Goal: Navigation & Orientation: Find specific page/section

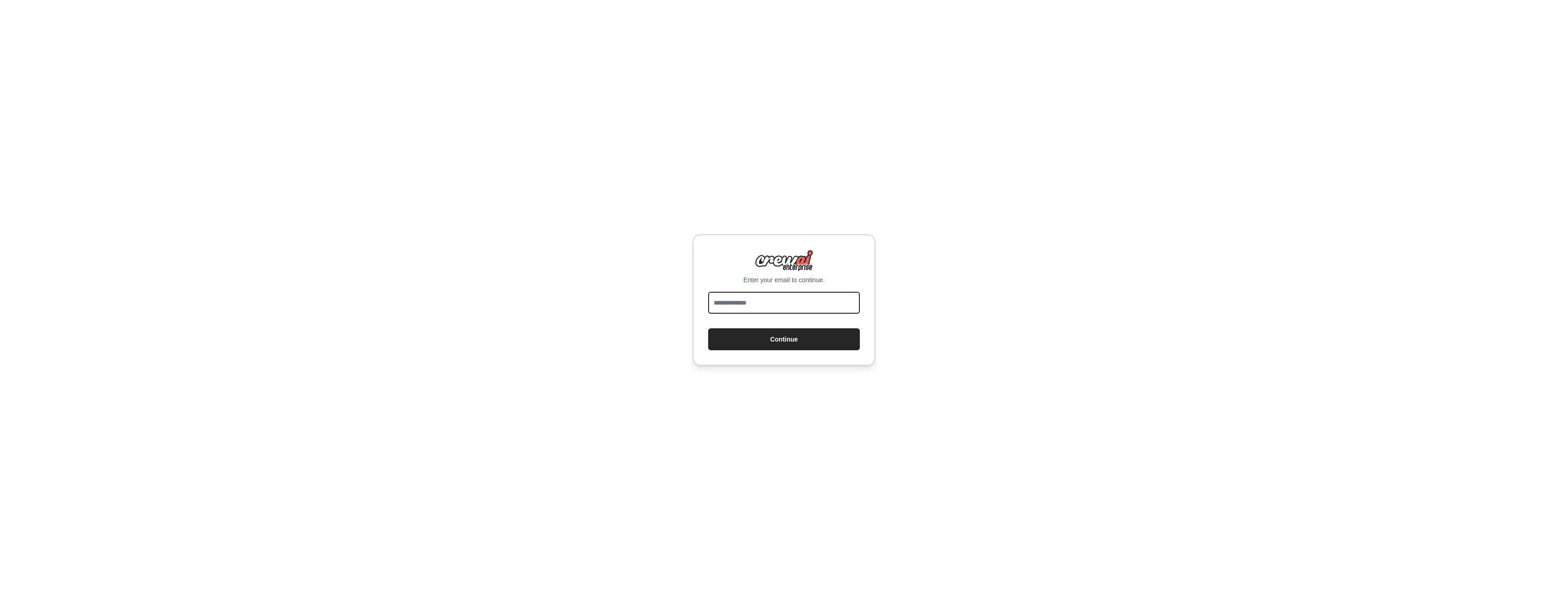
click at [759, 307] on input "email" at bounding box center [783, 303] width 152 height 22
type input "**********"
click at [772, 340] on button "Continue" at bounding box center [783, 340] width 152 height 22
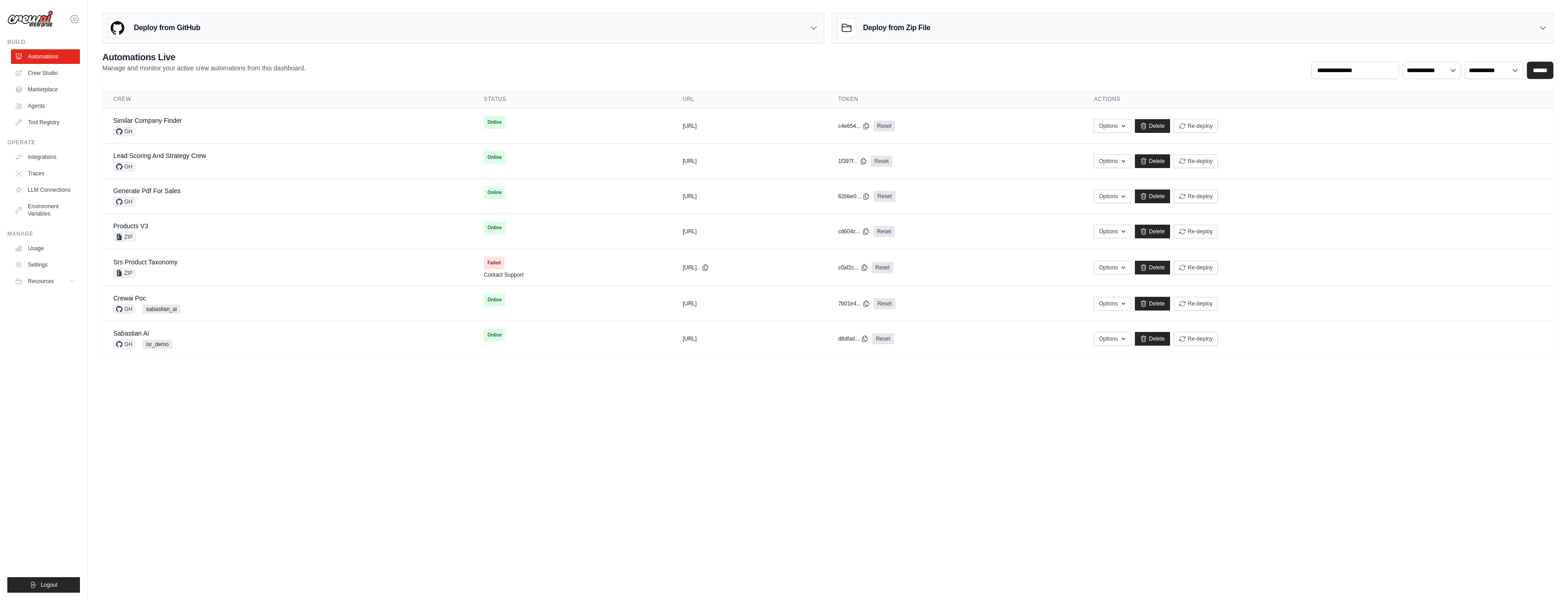
click at [70, 15] on icon at bounding box center [74, 19] width 11 height 11
click at [56, 65] on link "Settings" at bounding box center [74, 61] width 80 height 16
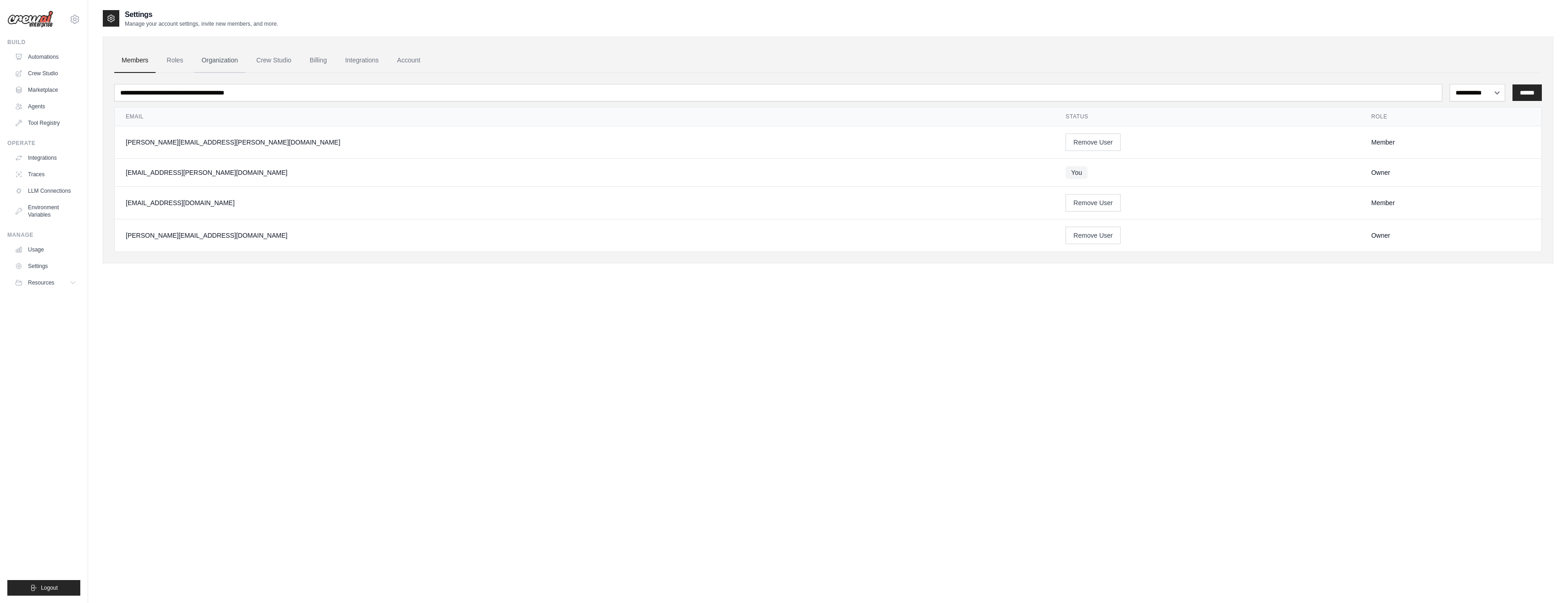
click at [221, 63] on link "Organization" at bounding box center [219, 61] width 51 height 25
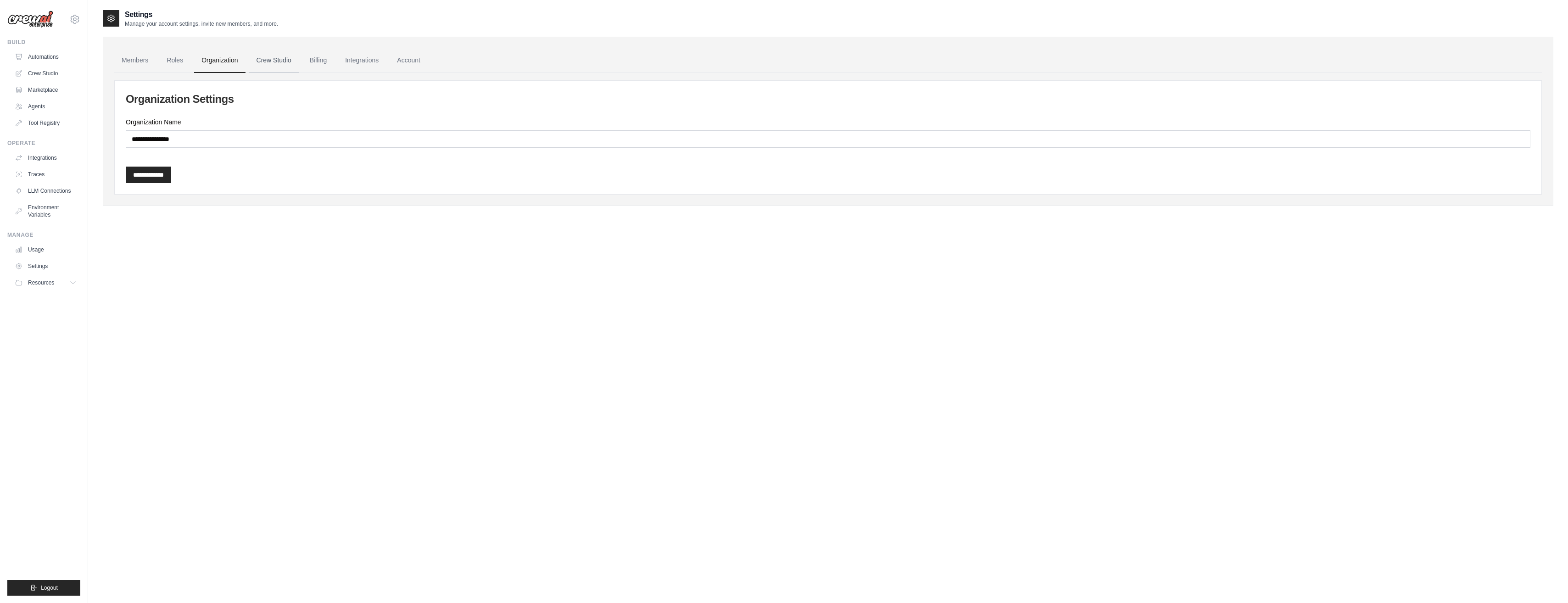
click at [284, 61] on link "Crew Studio" at bounding box center [274, 61] width 50 height 25
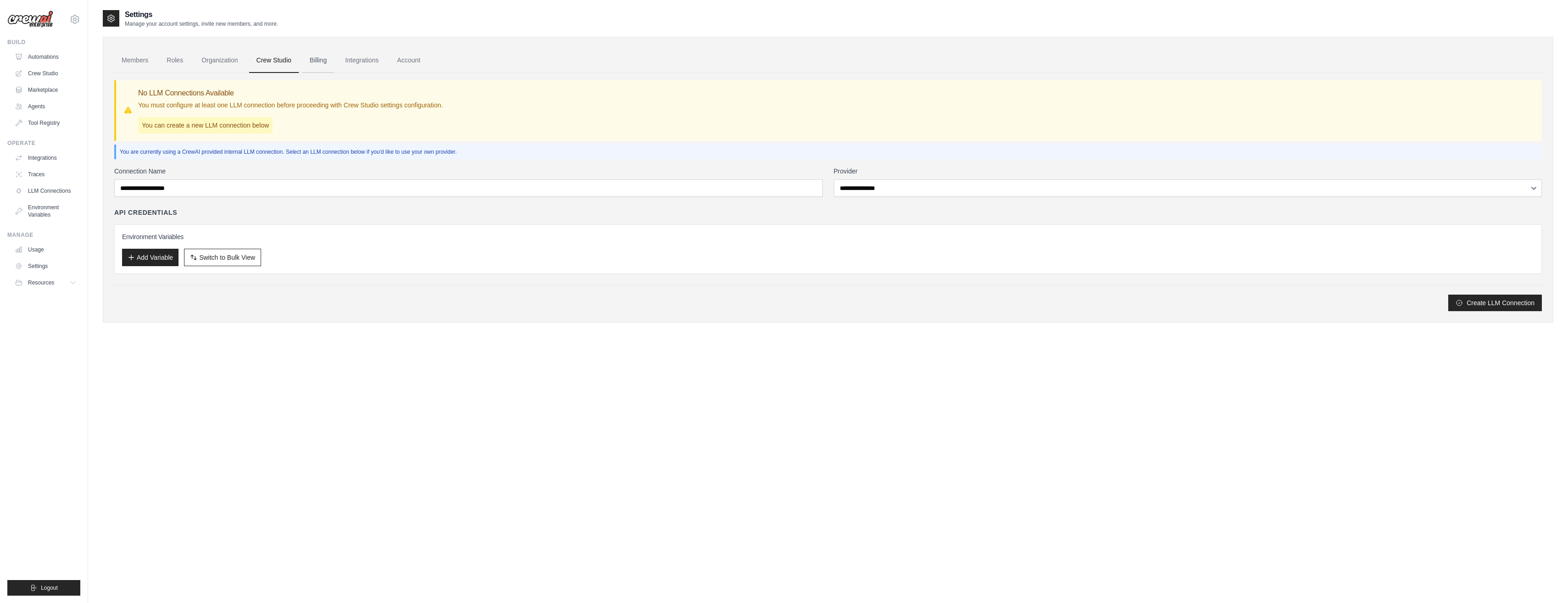
click at [323, 60] on link "Billing" at bounding box center [318, 61] width 32 height 25
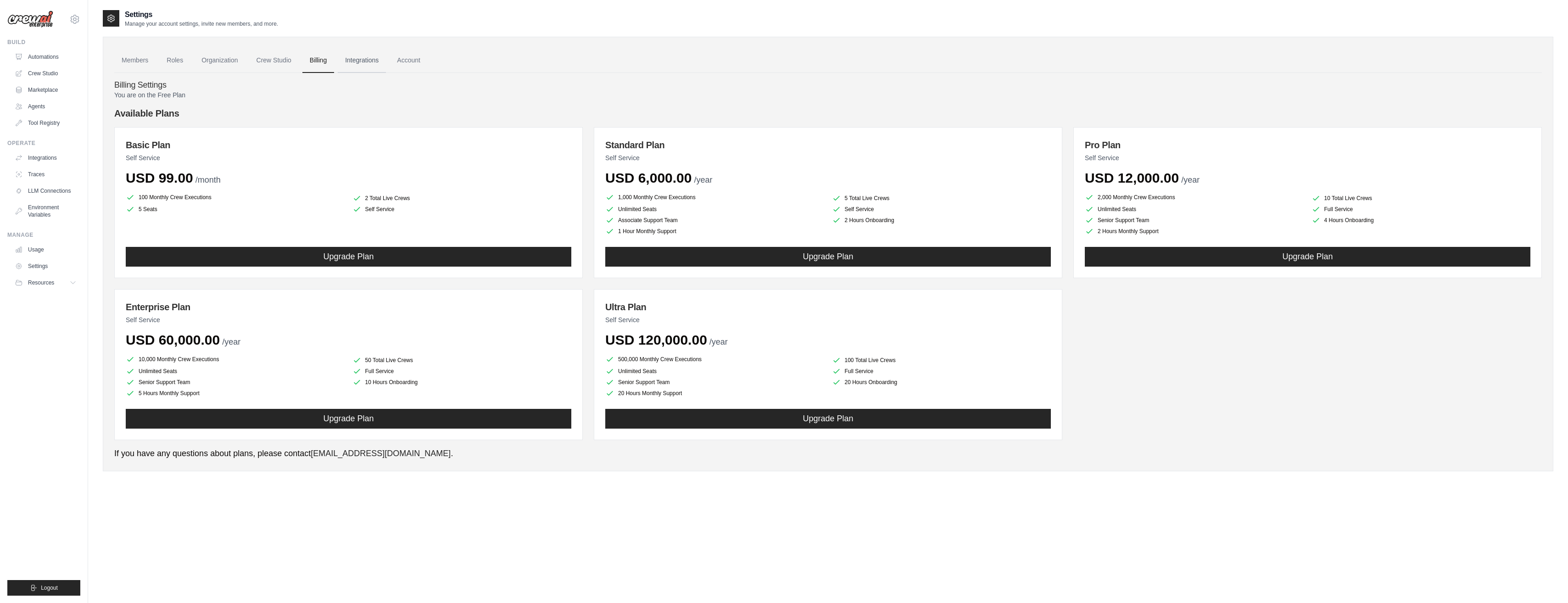
click at [362, 60] on link "Integrations" at bounding box center [361, 61] width 48 height 25
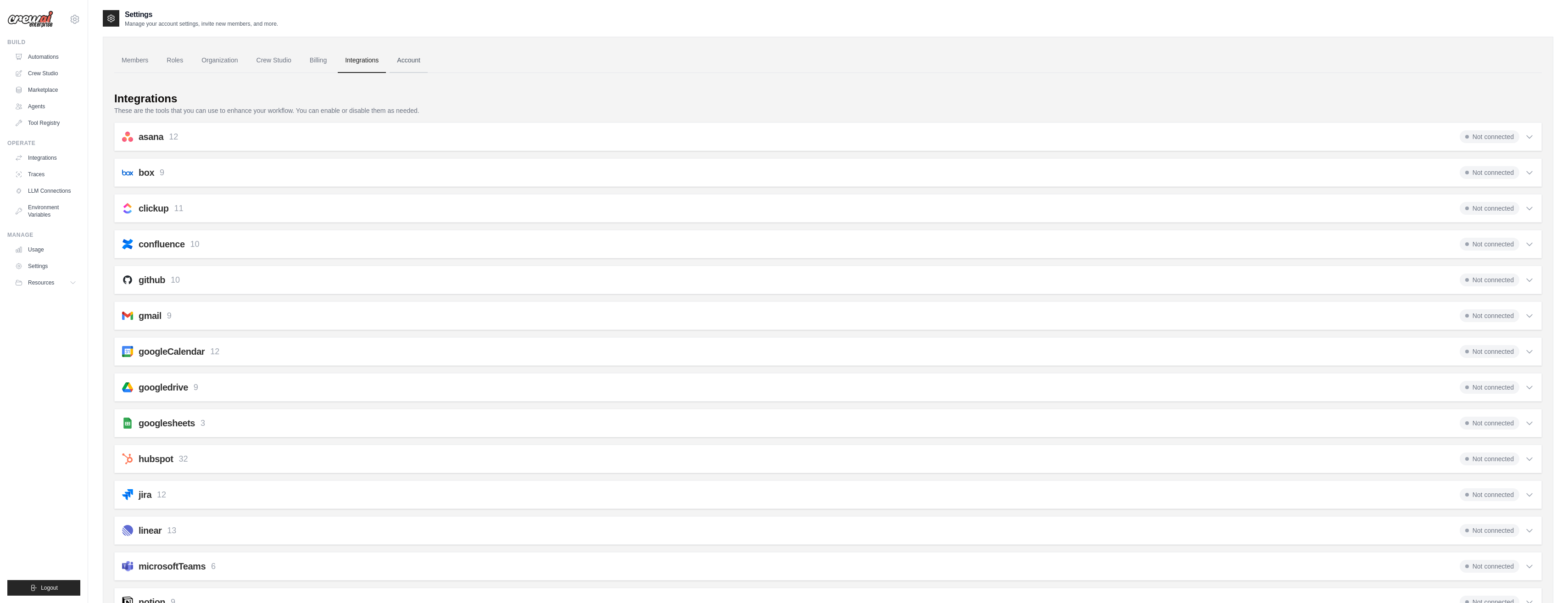
click at [410, 64] on link "Account" at bounding box center [408, 61] width 38 height 25
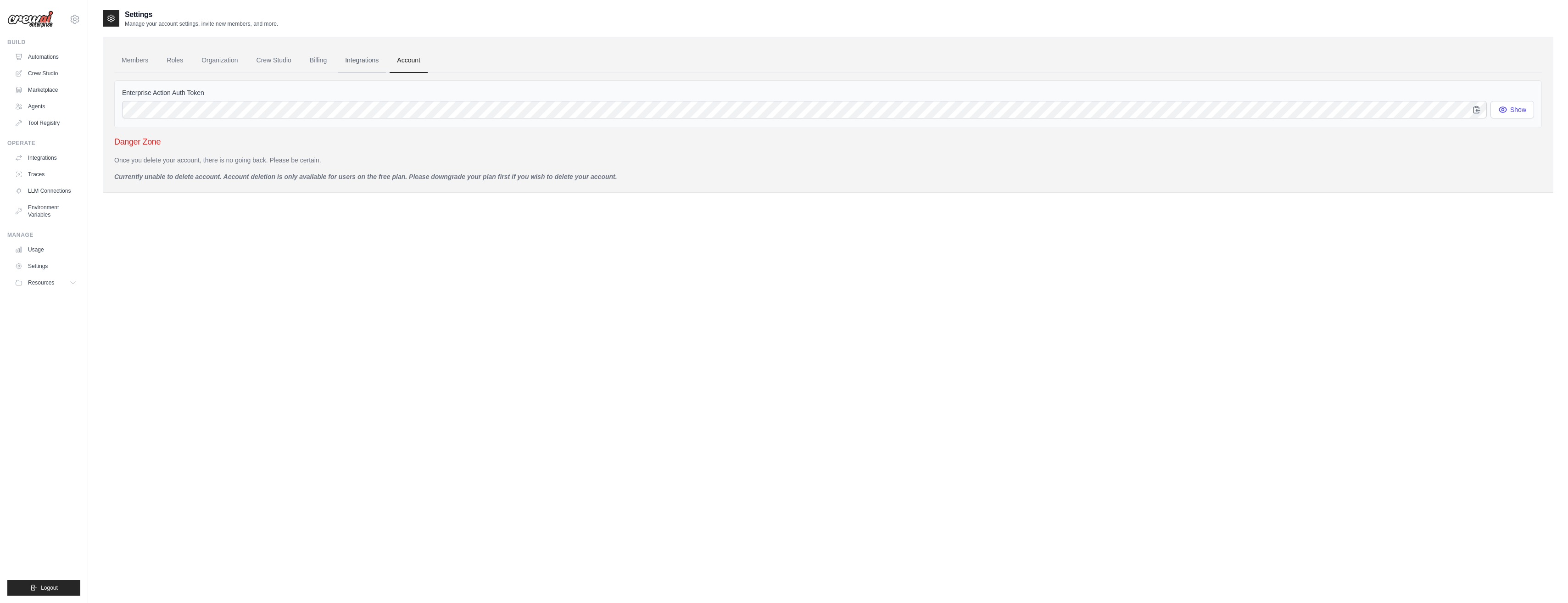
click at [352, 59] on link "Integrations" at bounding box center [361, 61] width 48 height 25
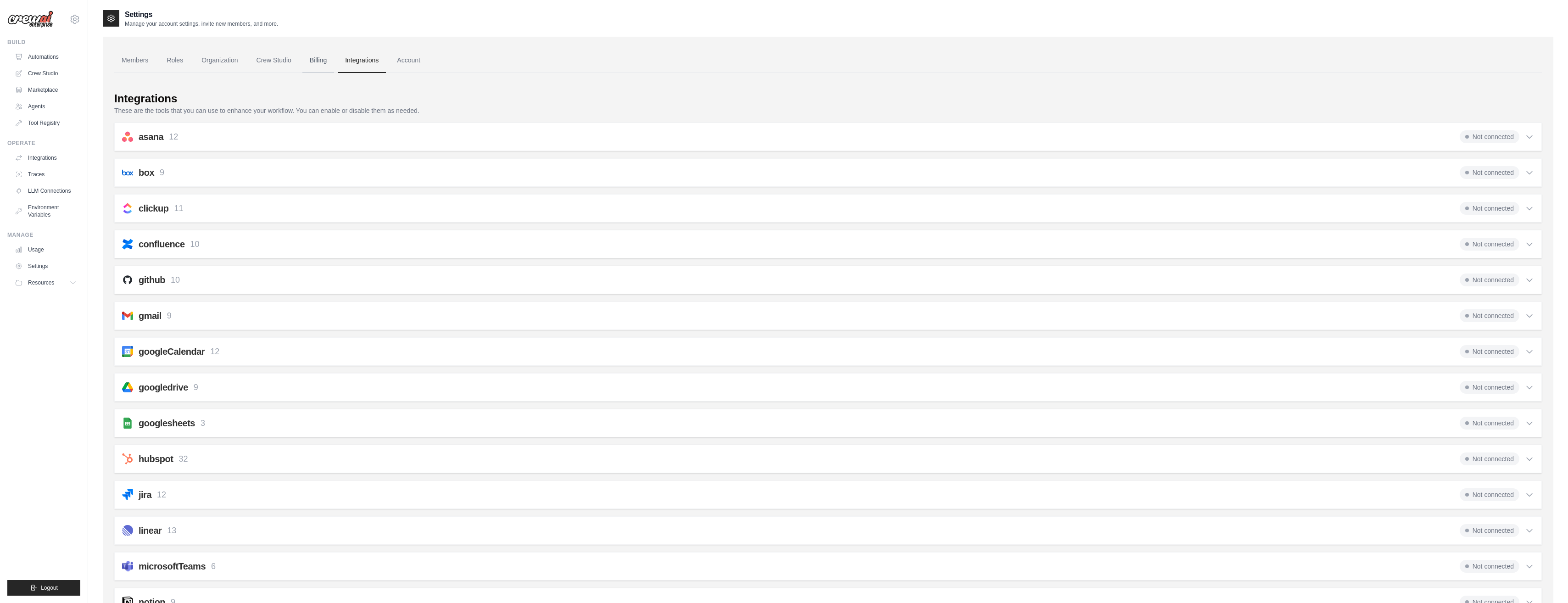
click at [310, 55] on link "Billing" at bounding box center [318, 61] width 32 height 25
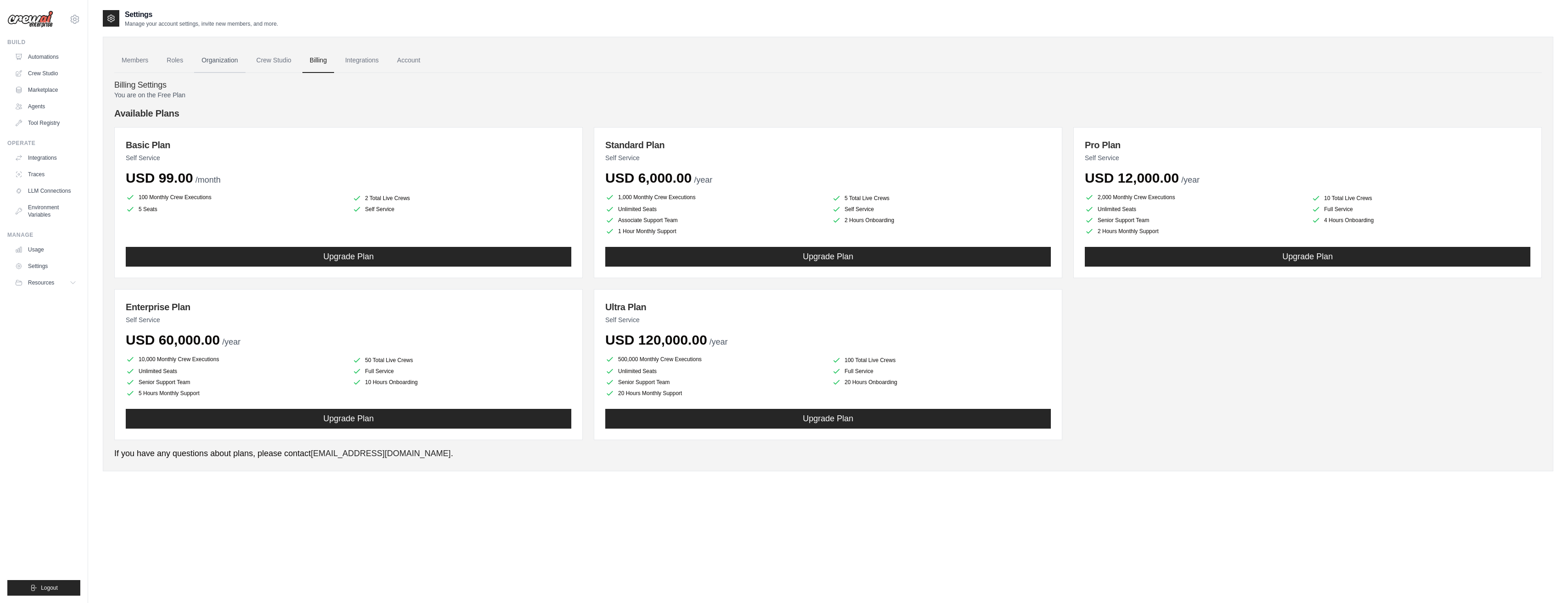
click at [218, 57] on link "Organization" at bounding box center [219, 61] width 51 height 25
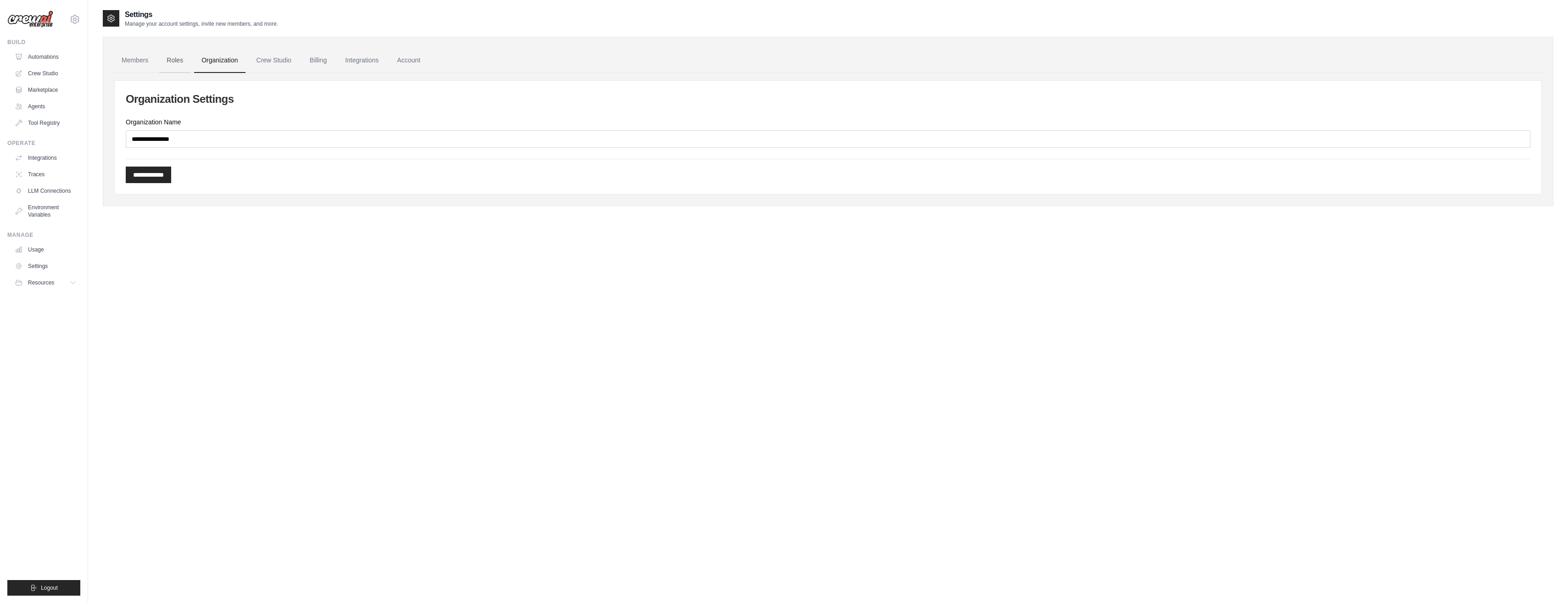
click at [180, 59] on link "Roles" at bounding box center [174, 61] width 31 height 25
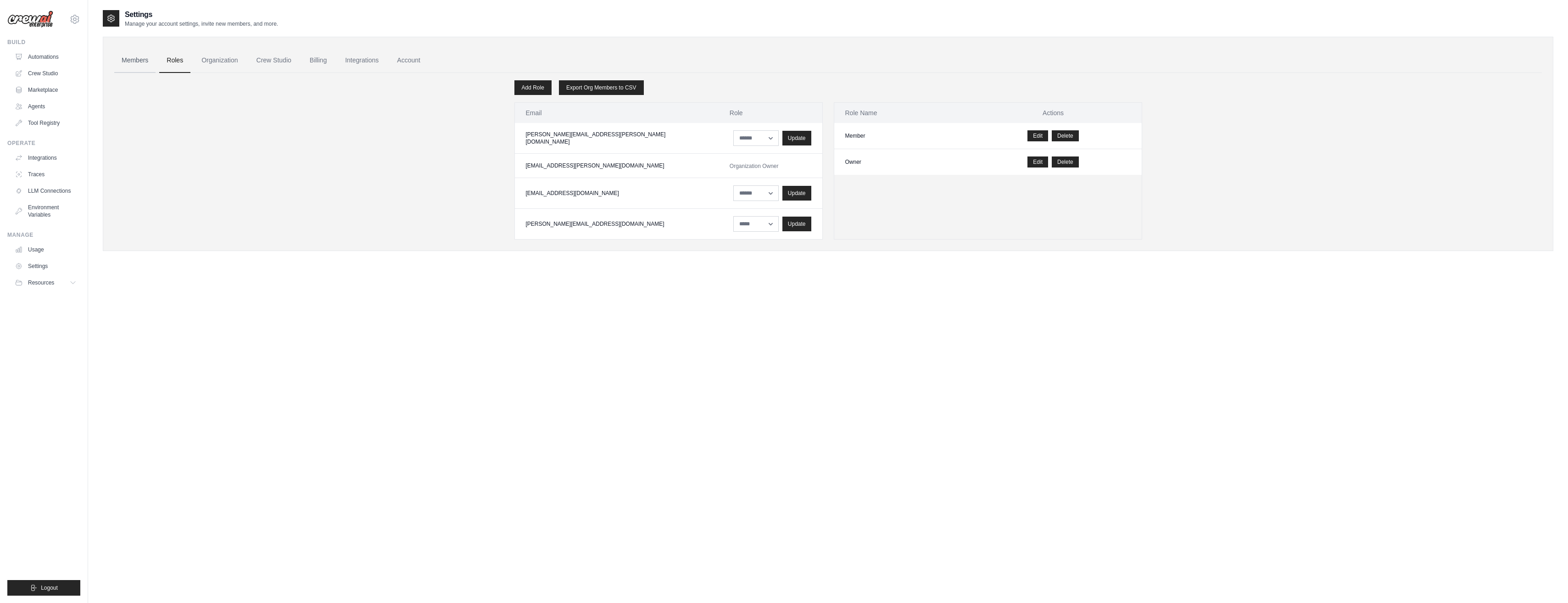
click at [134, 58] on link "Members" at bounding box center [135, 61] width 42 height 25
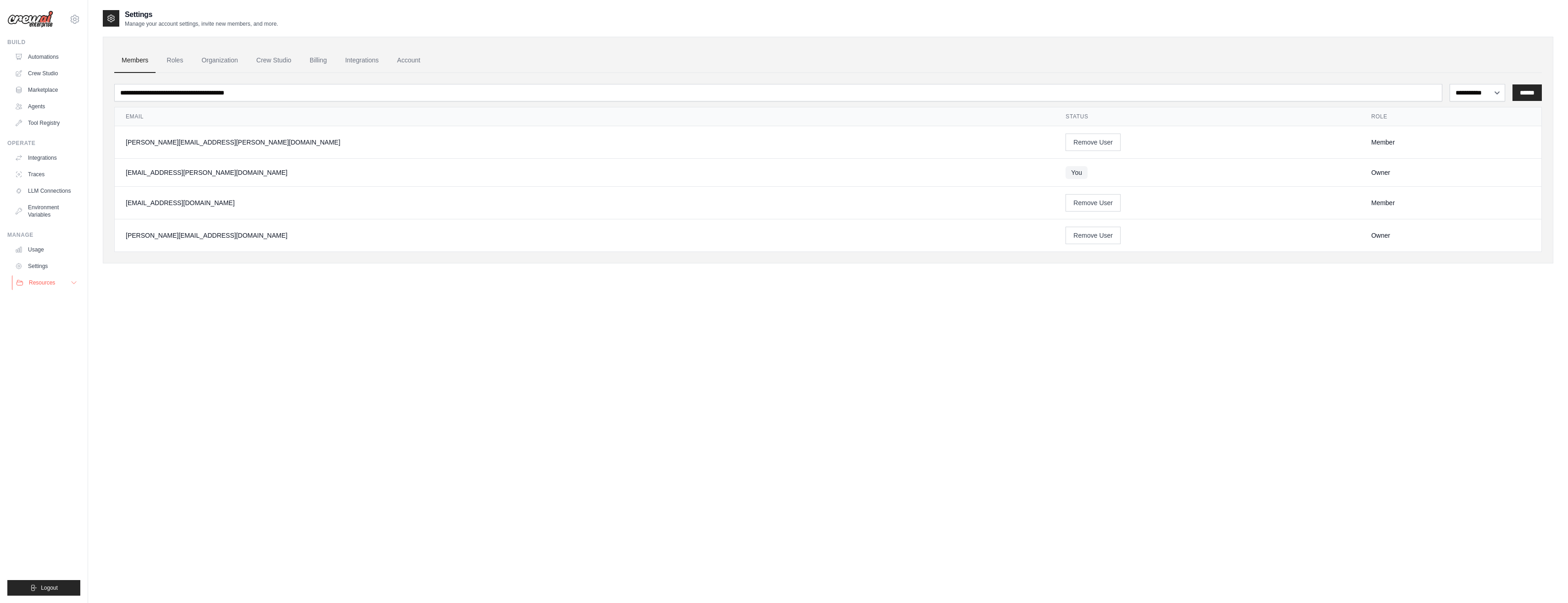
click at [63, 284] on button "Resources" at bounding box center [46, 283] width 69 height 15
click at [54, 305] on link "Documentation" at bounding box center [50, 298] width 64 height 13
